Goal: Information Seeking & Learning: Learn about a topic

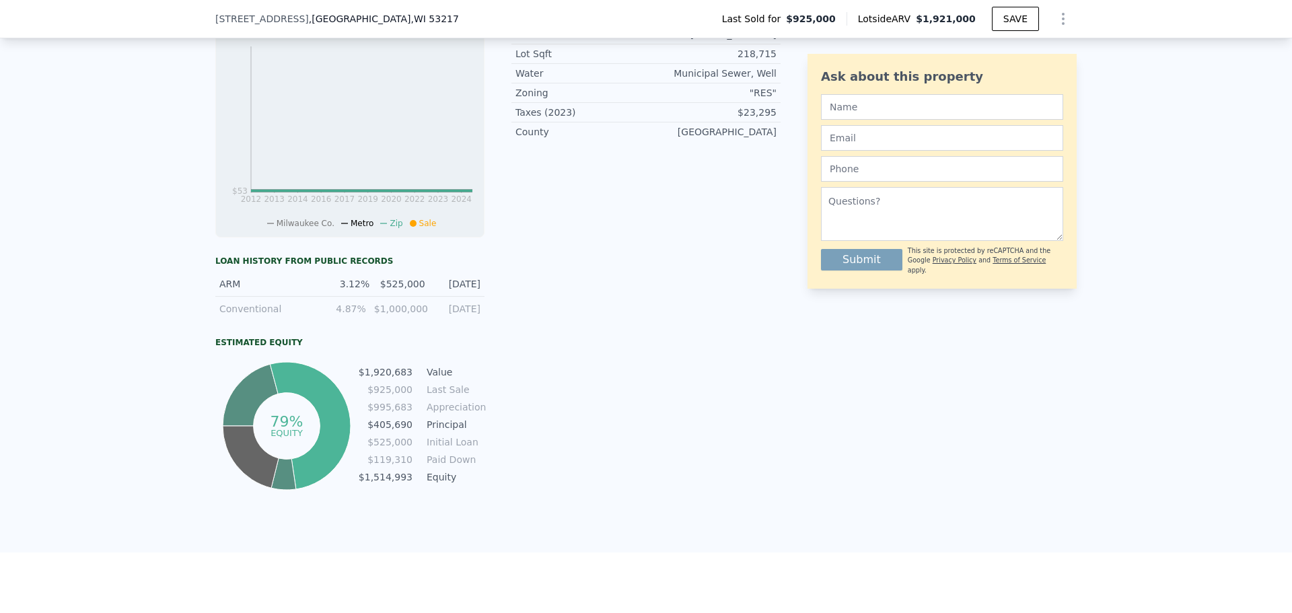
scroll to position [637, 0]
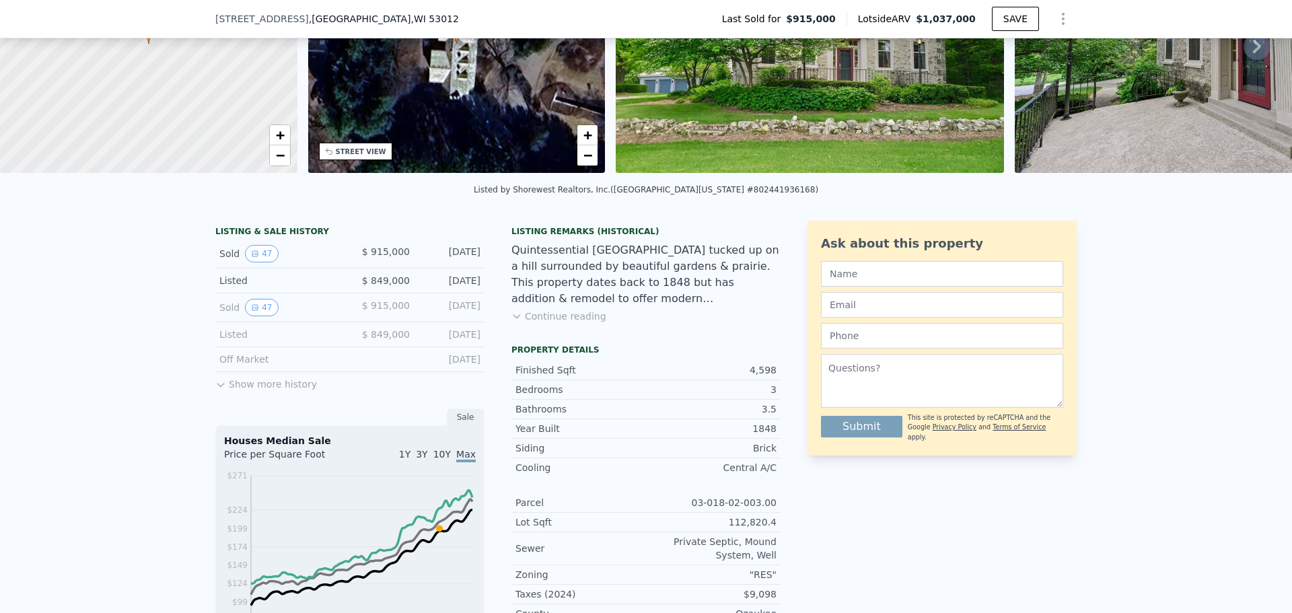
scroll to position [254, 0]
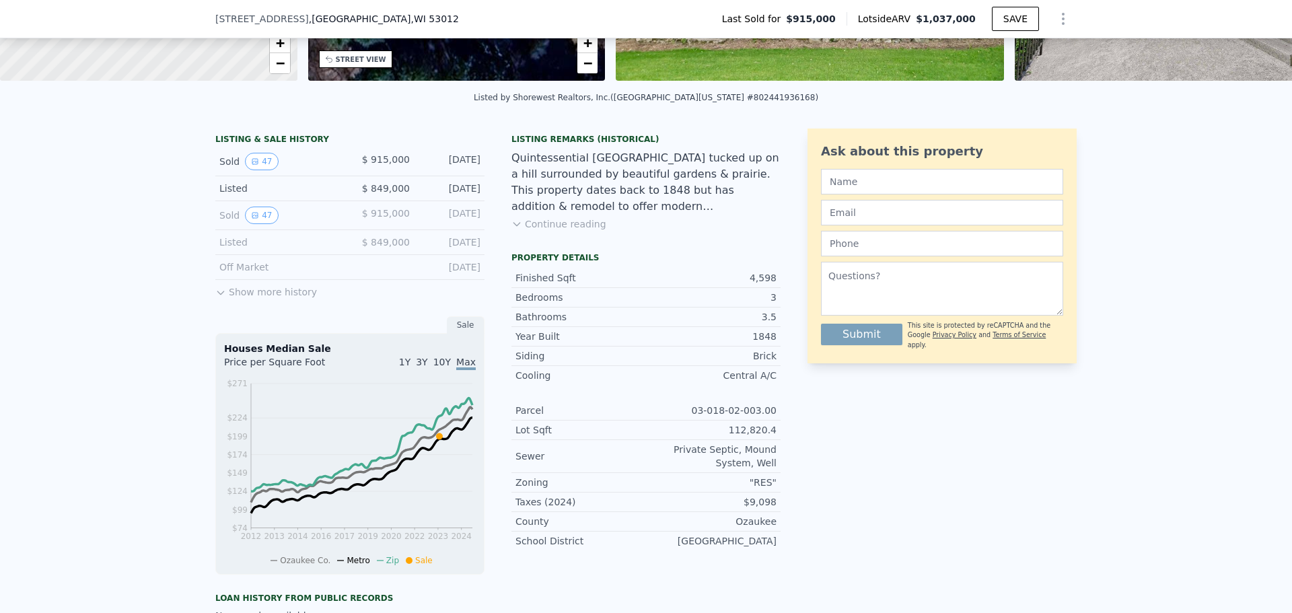
click at [246, 299] on button "Show more history" at bounding box center [266, 289] width 102 height 19
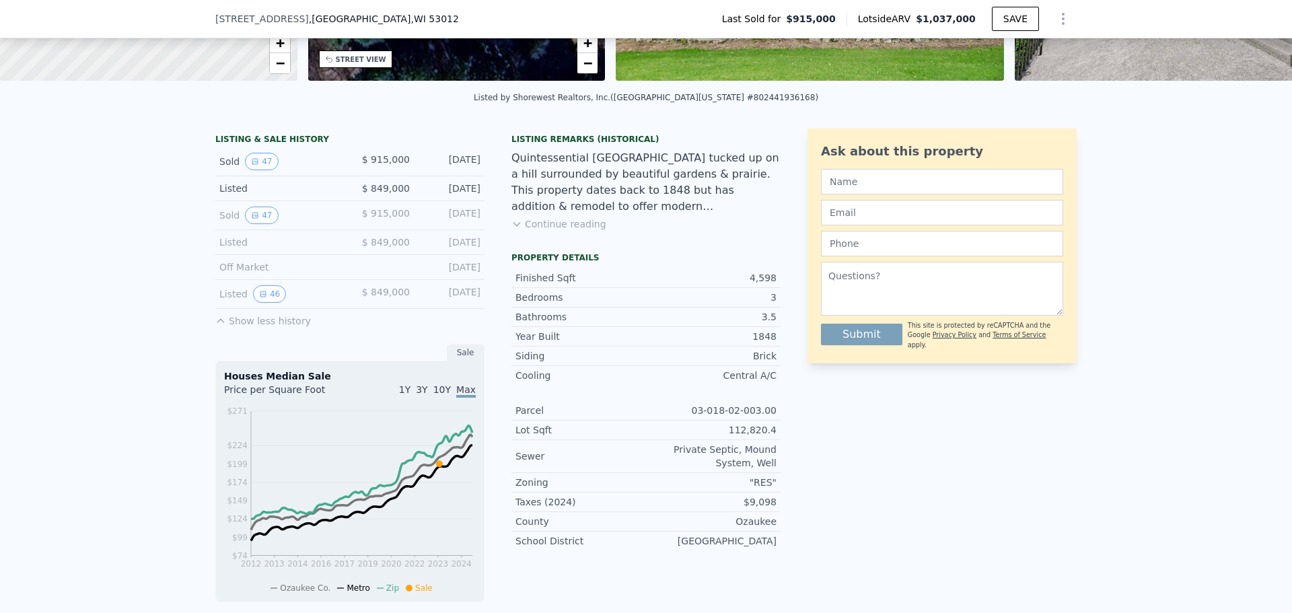
scroll to position [0, 0]
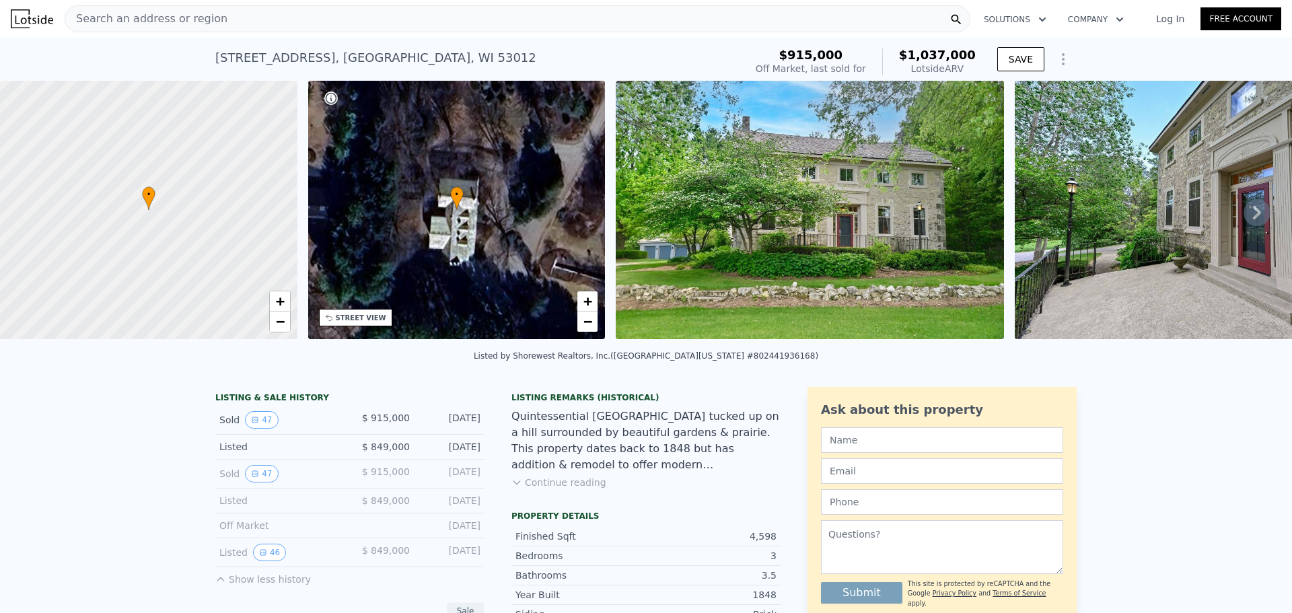
click at [1115, 234] on img at bounding box center [1209, 210] width 388 height 258
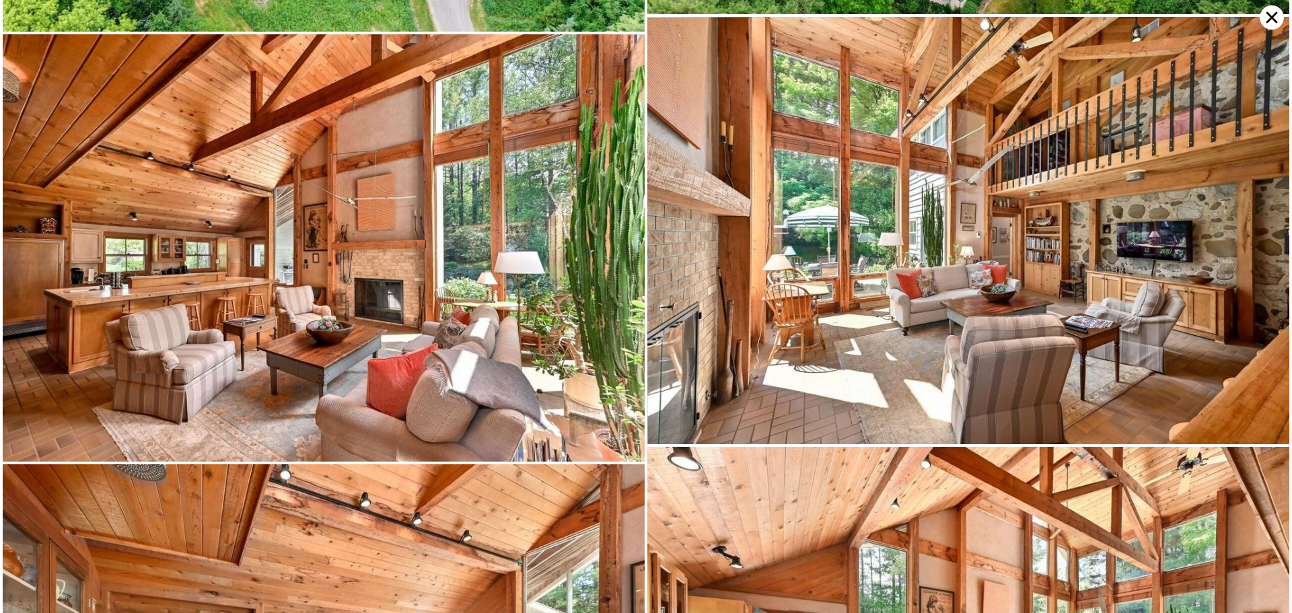
scroll to position [1263, 0]
